Goal: Information Seeking & Learning: Learn about a topic

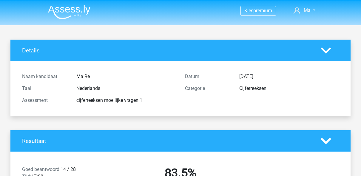
scroll to position [1411, 0]
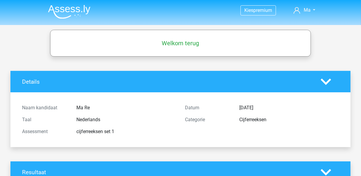
click at [73, 6] on img at bounding box center [69, 12] width 42 height 14
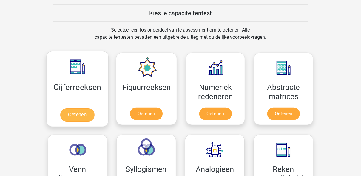
scroll to position [228, 0]
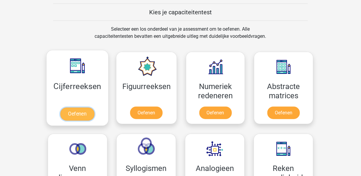
click at [75, 111] on link "Oefenen" at bounding box center [77, 114] width 34 height 13
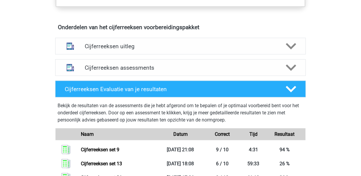
scroll to position [340, 0]
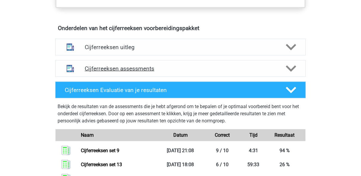
click at [123, 70] on div "Cijferreeksen assessments" at bounding box center [180, 68] width 251 height 17
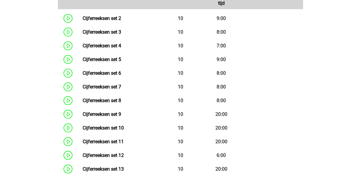
scroll to position [459, 0]
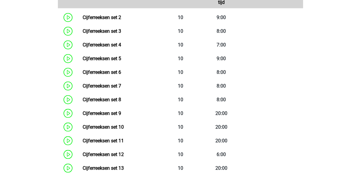
click at [121, 88] on link "Cijferreeksen set 7" at bounding box center [102, 86] width 38 height 6
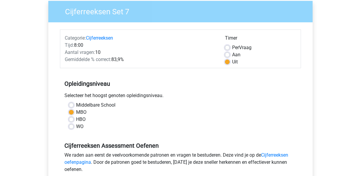
scroll to position [59, 0]
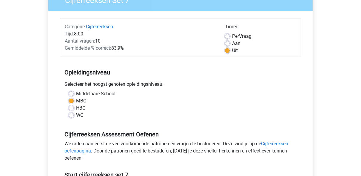
click at [232, 37] on label "Per Vraag" at bounding box center [241, 36] width 19 height 7
click at [229, 37] on input "Per Vraag" at bounding box center [227, 36] width 5 height 6
radio input "true"
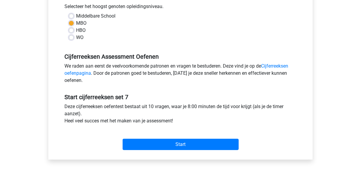
scroll to position [151, 0]
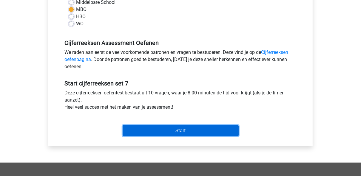
click at [188, 132] on input "Start" at bounding box center [181, 130] width 116 height 11
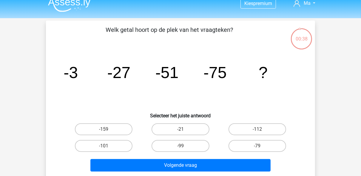
scroll to position [9, 0]
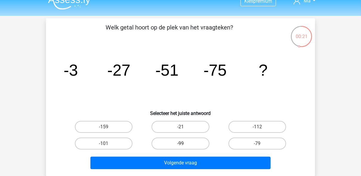
click at [188, 141] on label "-99" at bounding box center [181, 144] width 58 height 12
click at [184, 144] on input "-99" at bounding box center [182, 146] width 4 height 4
radio input "true"
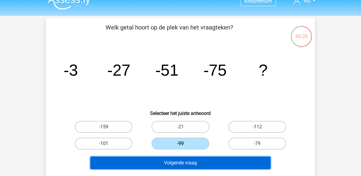
click at [184, 162] on button "Volgende vraag" at bounding box center [180, 163] width 180 height 13
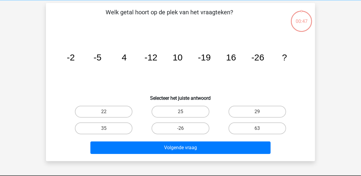
scroll to position [27, 0]
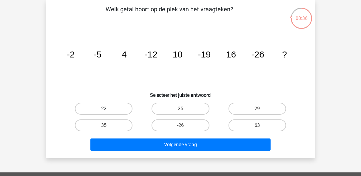
click at [117, 107] on label "22" at bounding box center [104, 109] width 58 height 12
click at [108, 109] on input "22" at bounding box center [106, 111] width 4 height 4
radio input "true"
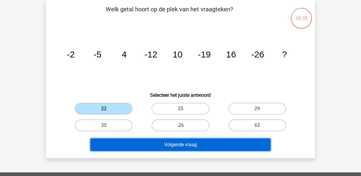
click at [121, 144] on button "Volgende vraag" at bounding box center [180, 145] width 180 height 13
